Goal: Information Seeking & Learning: Check status

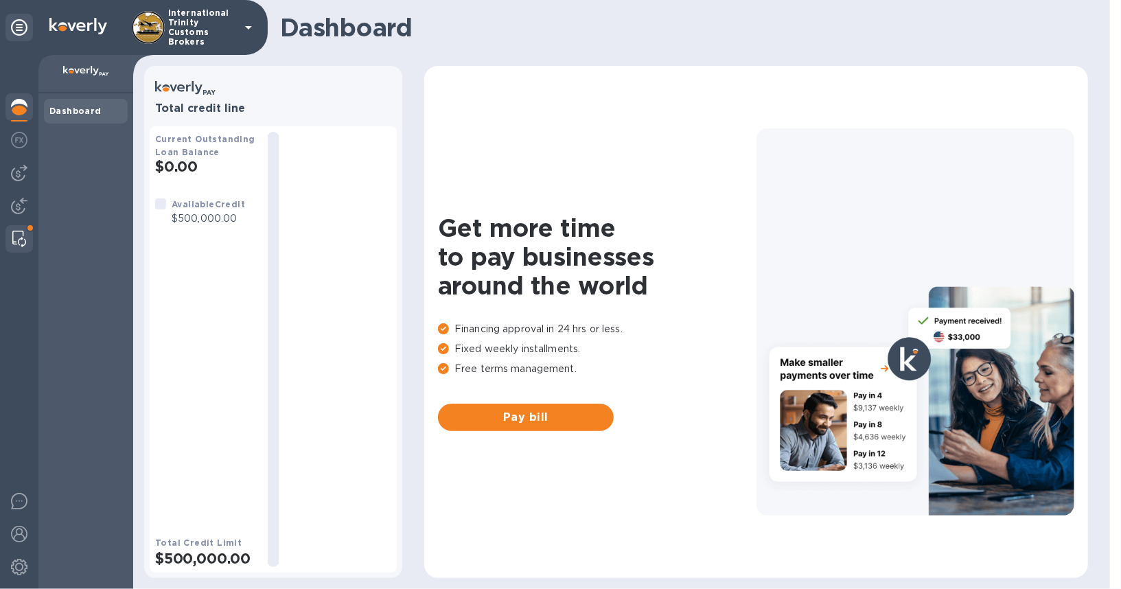
click at [14, 231] on img at bounding box center [19, 239] width 14 height 16
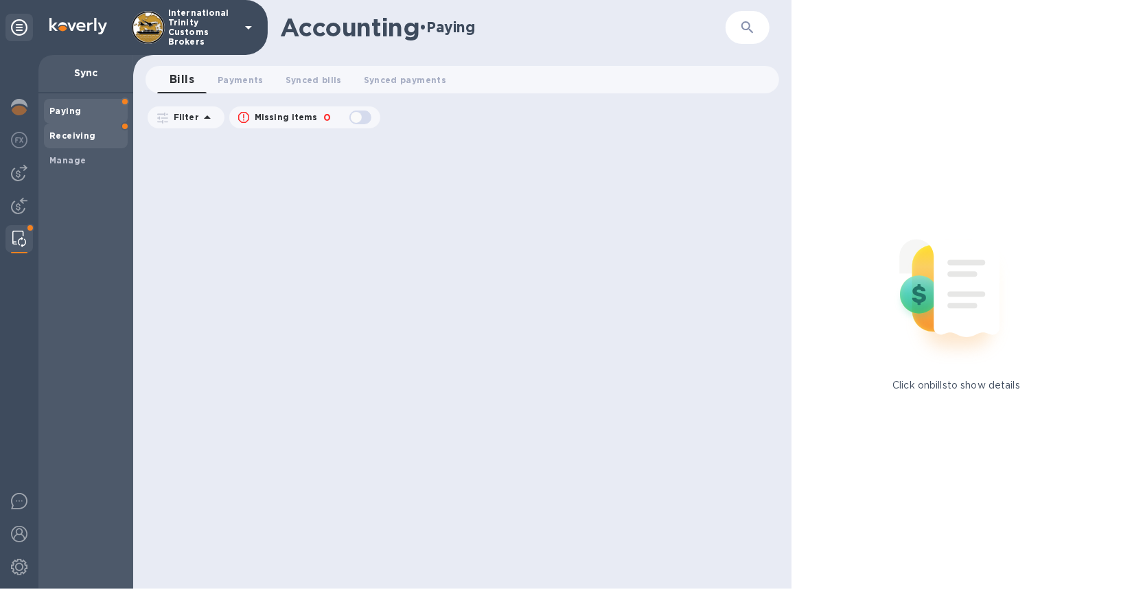
click at [83, 132] on b "Receiving" at bounding box center [72, 135] width 47 height 10
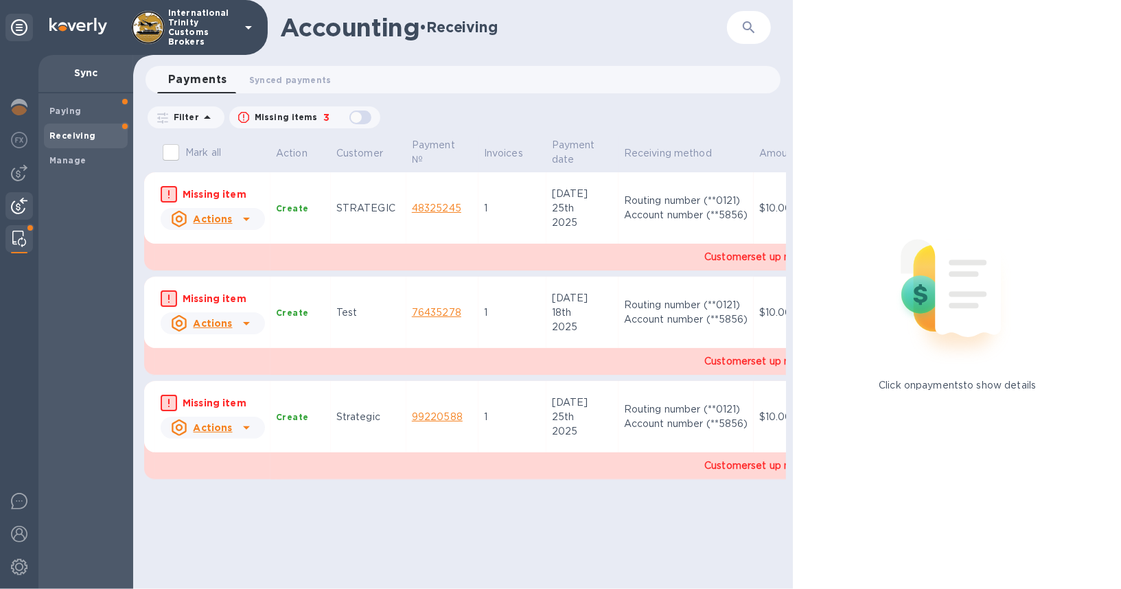
click at [10, 206] on div at bounding box center [18, 207] width 27 height 30
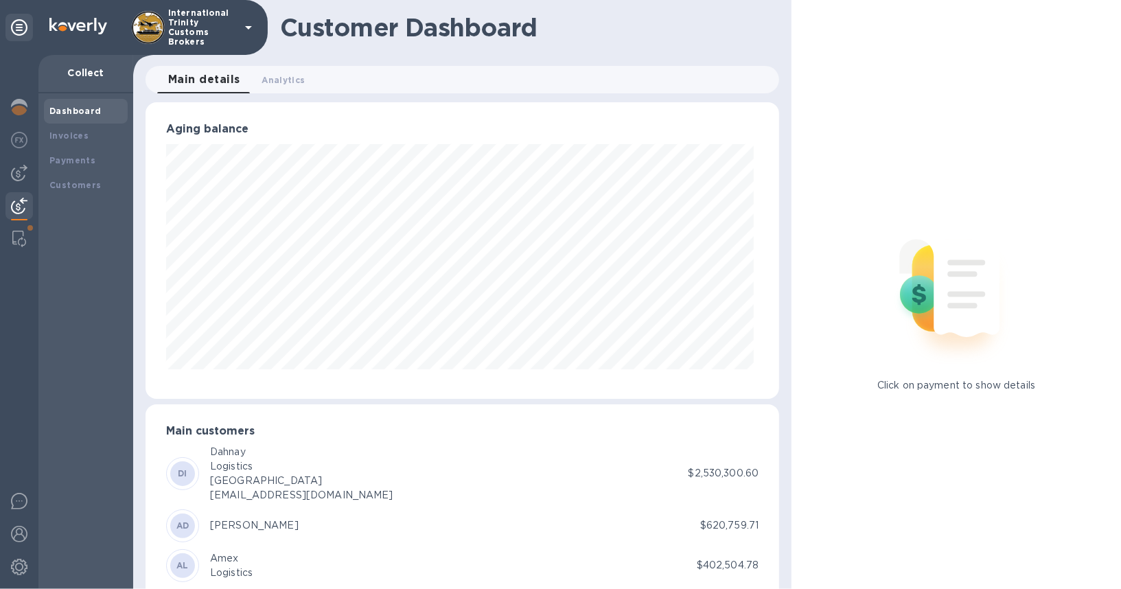
click at [878, 110] on div "Click on payment to show details" at bounding box center [955, 294] width 329 height 589
click at [282, 78] on span "Analytics 0" at bounding box center [283, 80] width 43 height 14
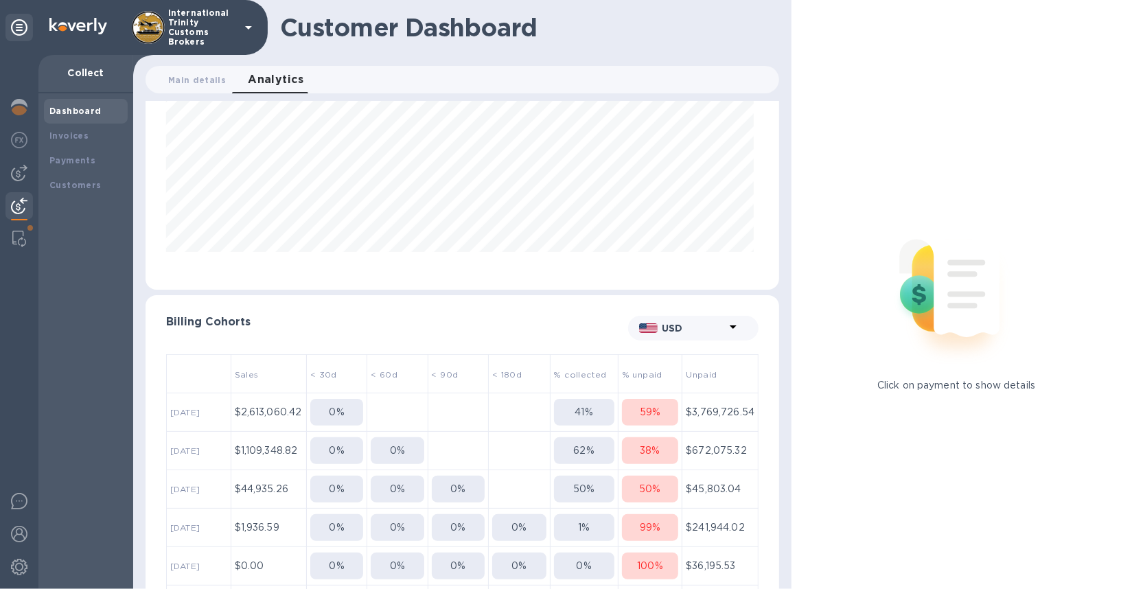
scroll to position [121, 0]
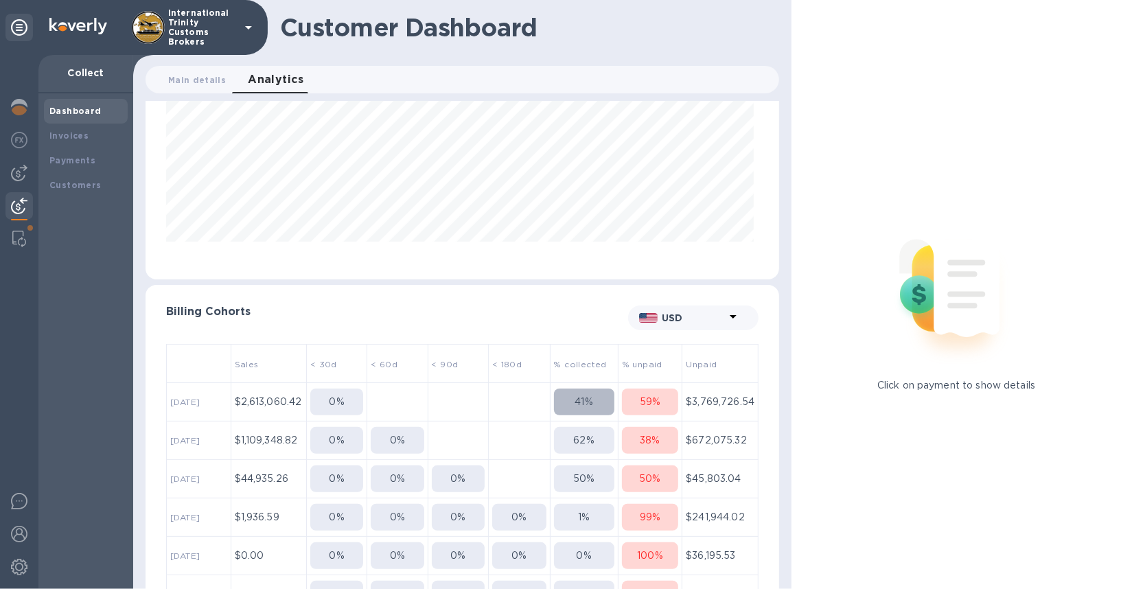
click at [585, 390] on button "41 %" at bounding box center [584, 401] width 60 height 27
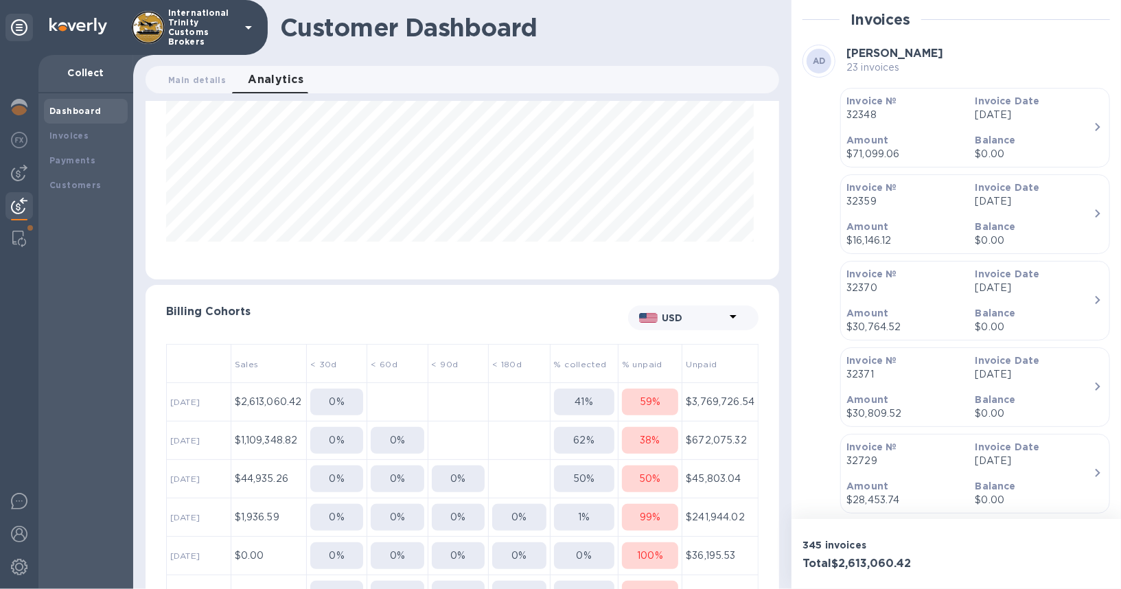
scroll to position [163, 0]
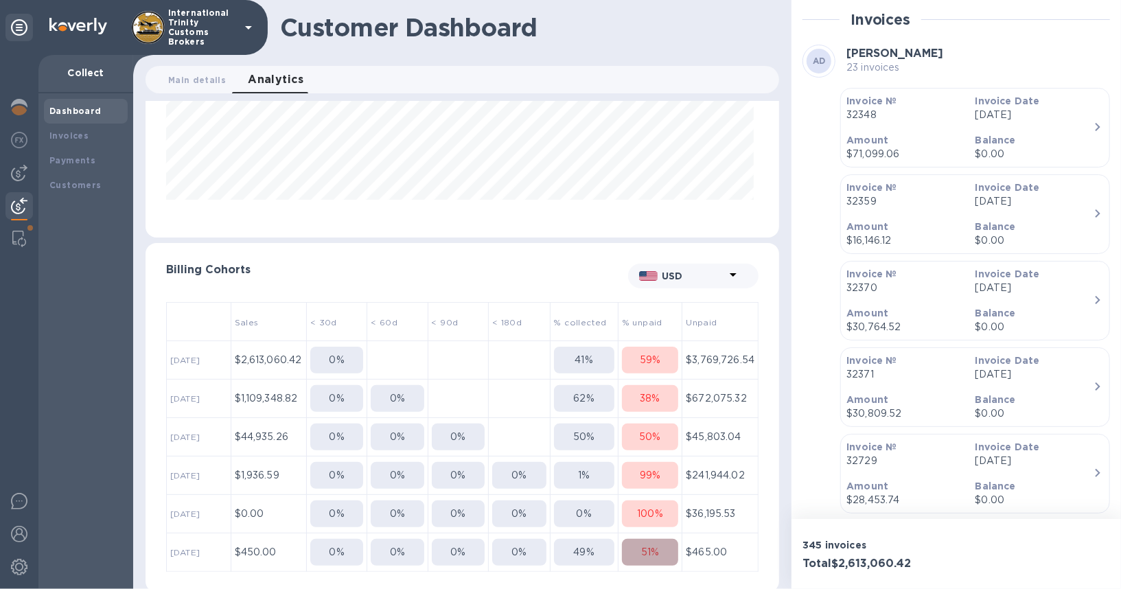
click at [648, 552] on p "51 %" at bounding box center [650, 552] width 18 height 14
